Goal: Information Seeking & Learning: Learn about a topic

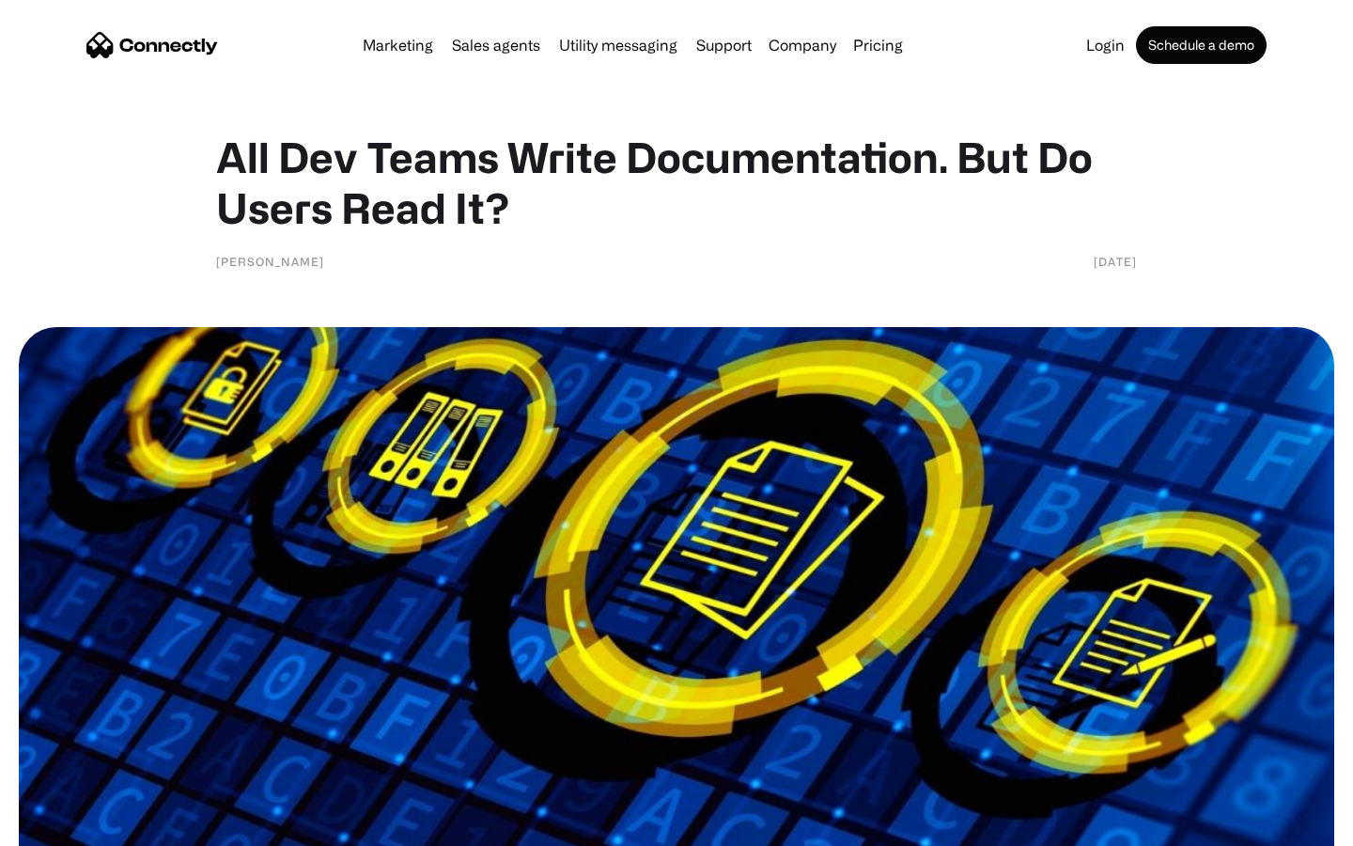
scroll to position [6272, 0]
